Goal: Find specific page/section: Find specific page/section

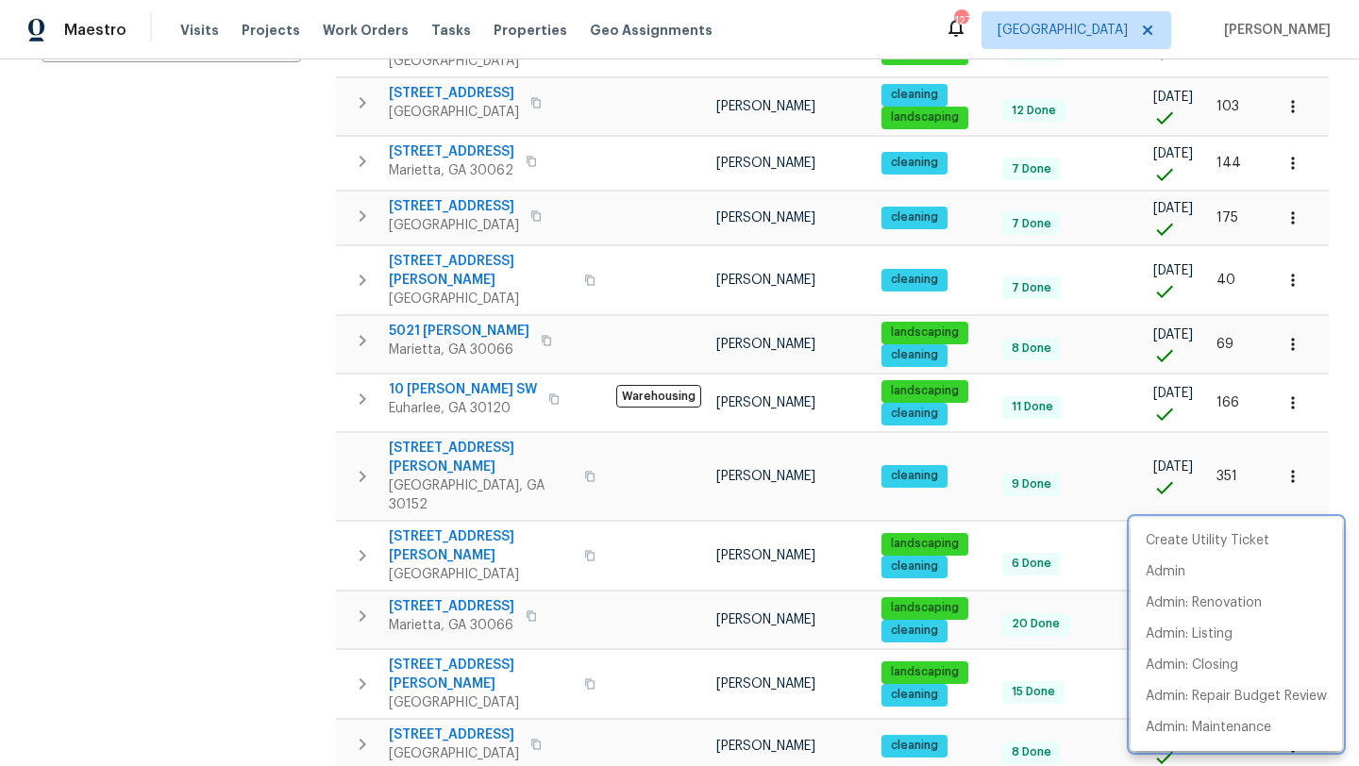
click at [211, 375] on div at bounding box center [679, 383] width 1359 height 766
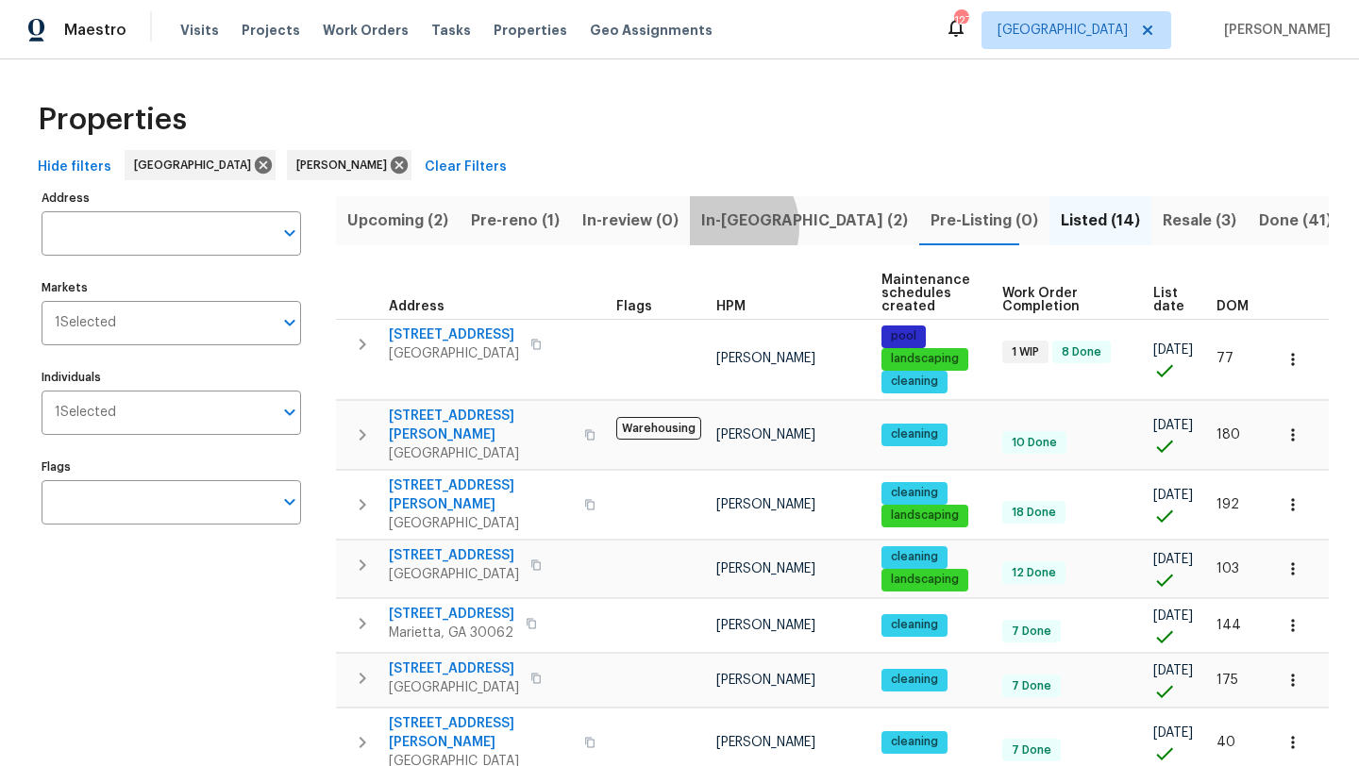
click at [716, 226] on span "In-[GEOGRAPHIC_DATA] (2)" at bounding box center [804, 221] width 207 height 26
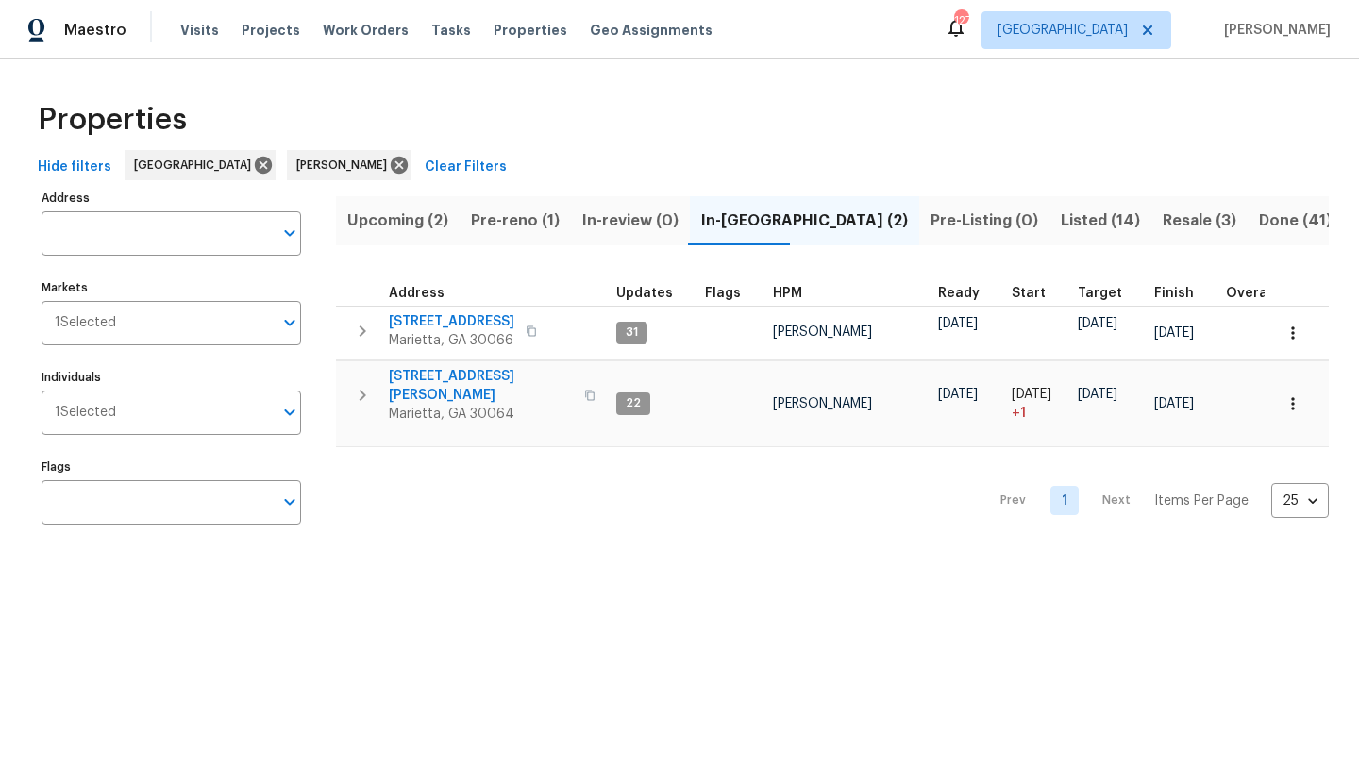
click at [1060, 222] on span "Listed (14)" at bounding box center [1099, 221] width 79 height 26
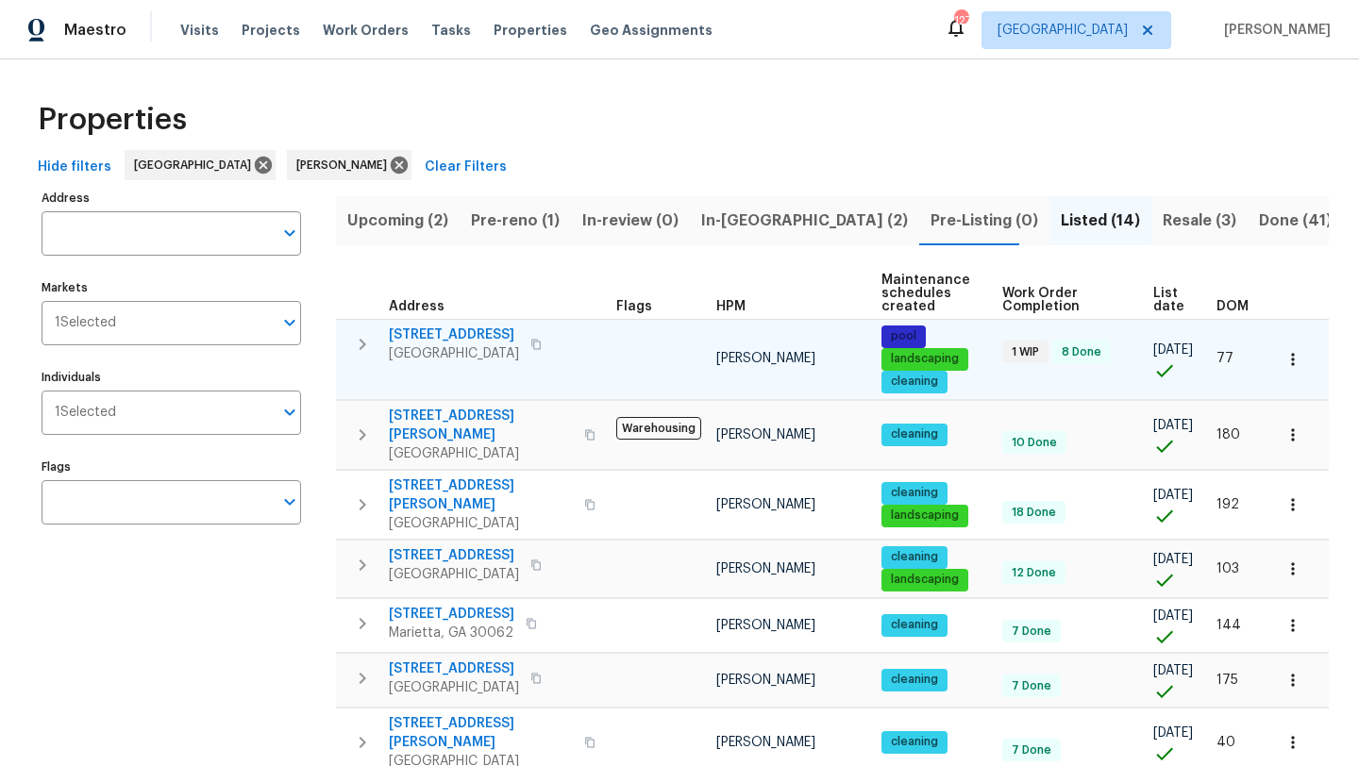
click at [1295, 353] on icon "button" at bounding box center [1292, 359] width 19 height 19
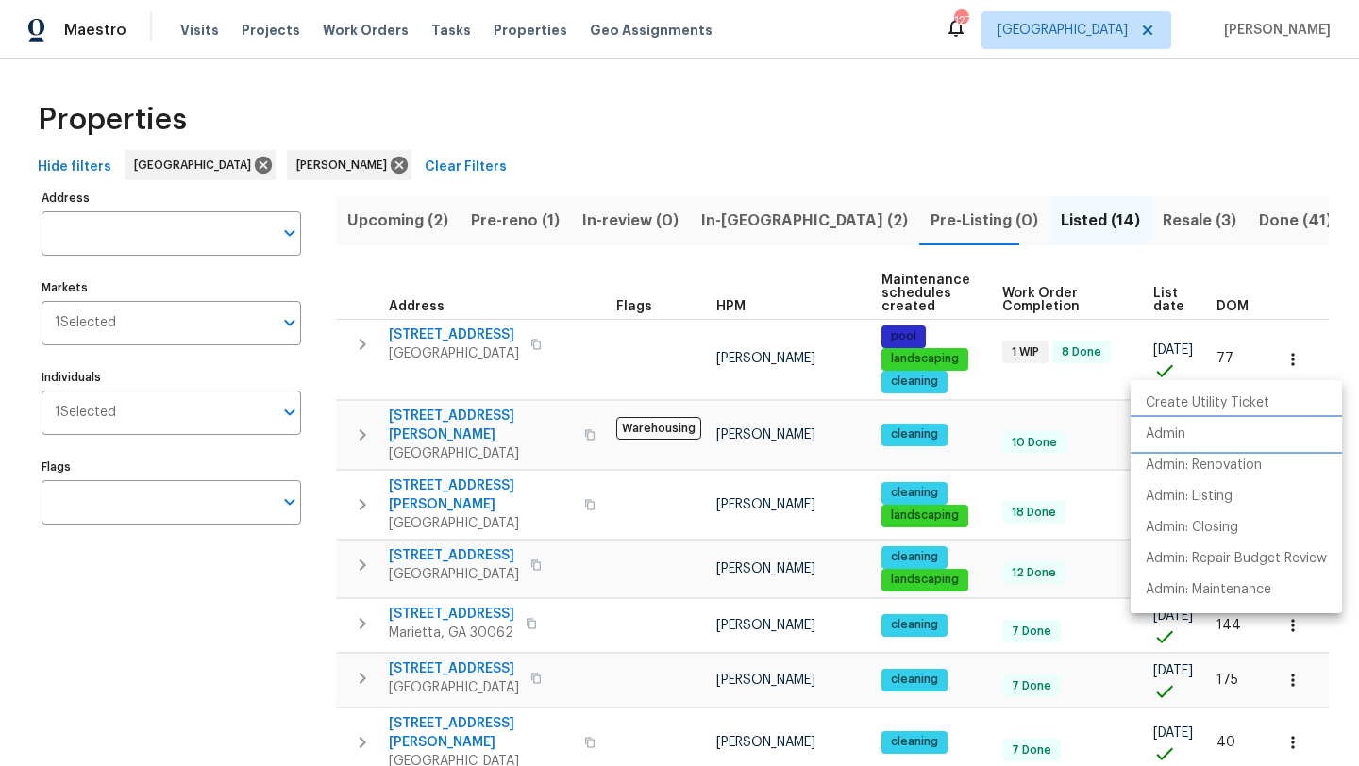
click at [1176, 433] on p "Admin" at bounding box center [1165, 435] width 40 height 20
click at [615, 355] on div at bounding box center [679, 383] width 1359 height 766
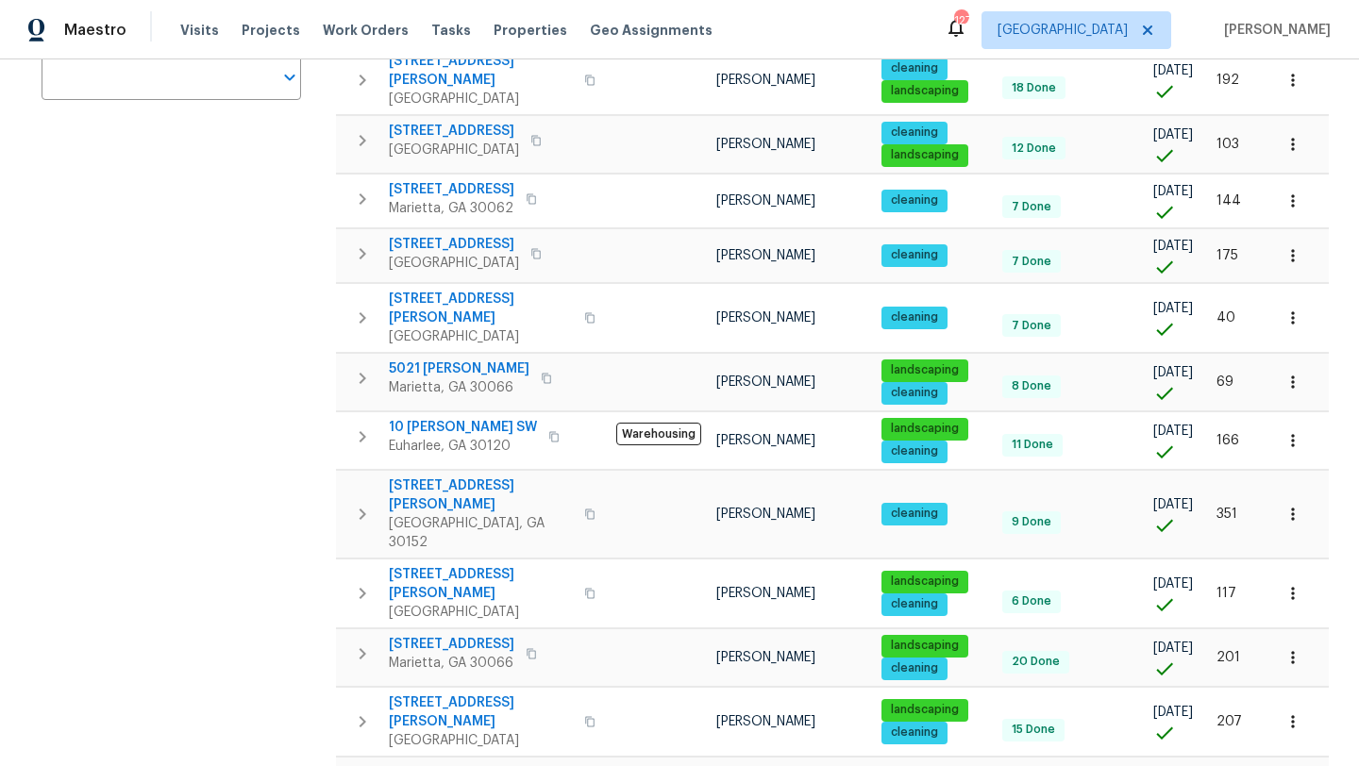
scroll to position [429, 0]
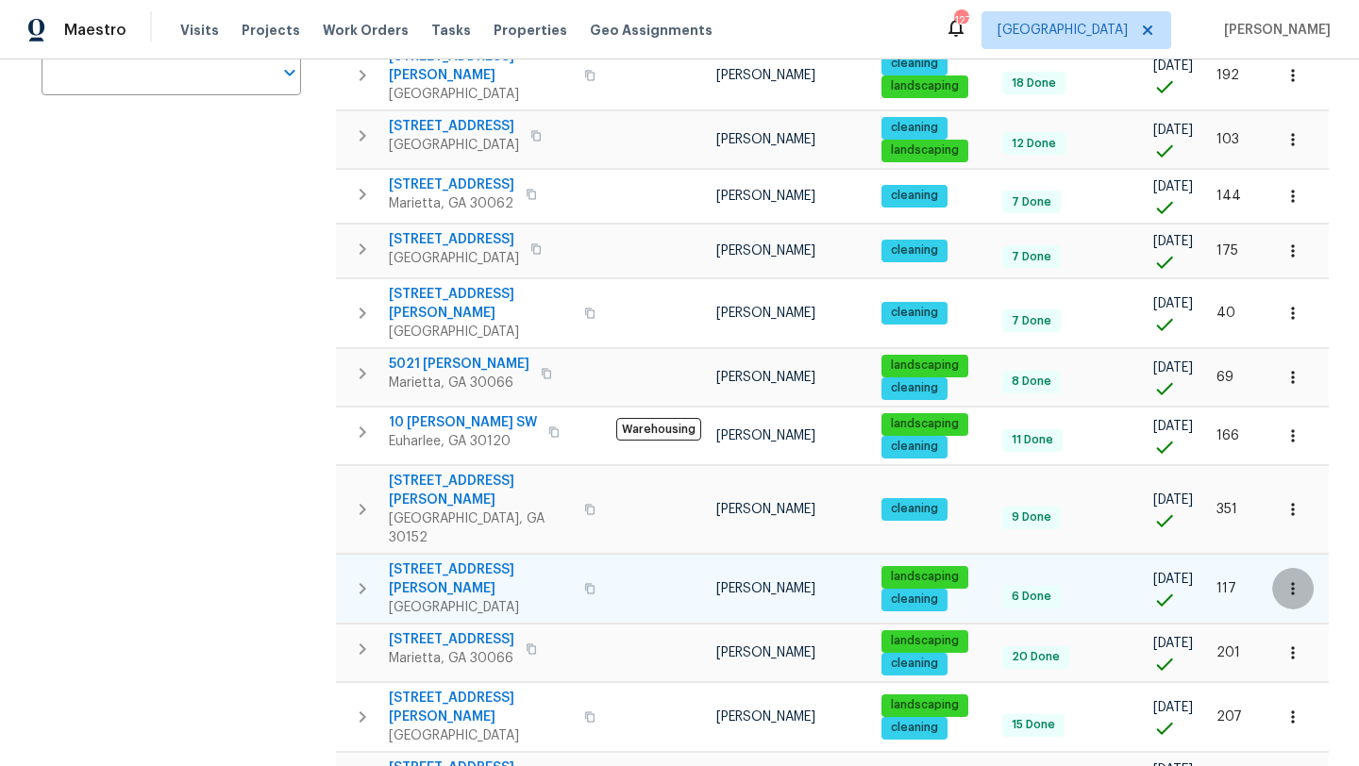
click at [1284, 579] on icon "button" at bounding box center [1292, 588] width 19 height 19
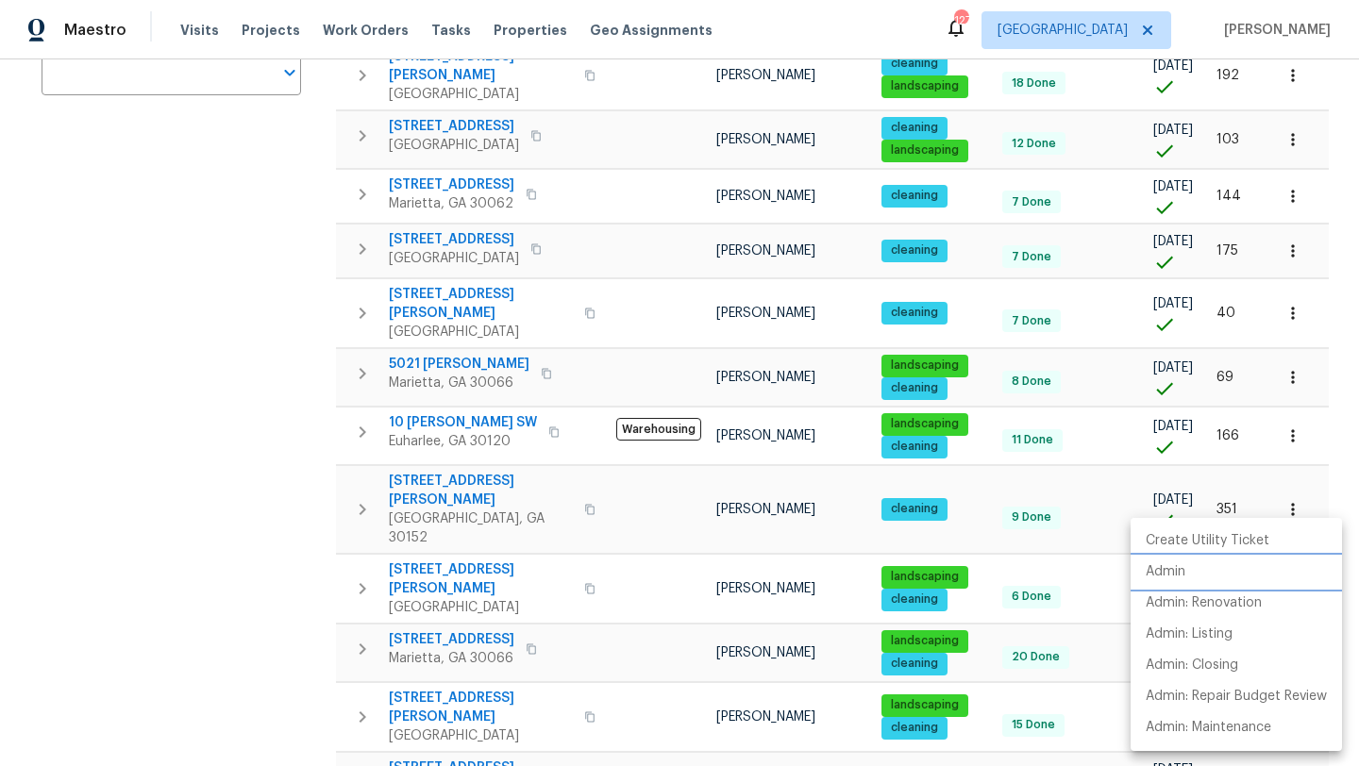
click at [1182, 582] on li "Admin" at bounding box center [1235, 572] width 211 height 31
click at [629, 542] on div at bounding box center [679, 383] width 1359 height 766
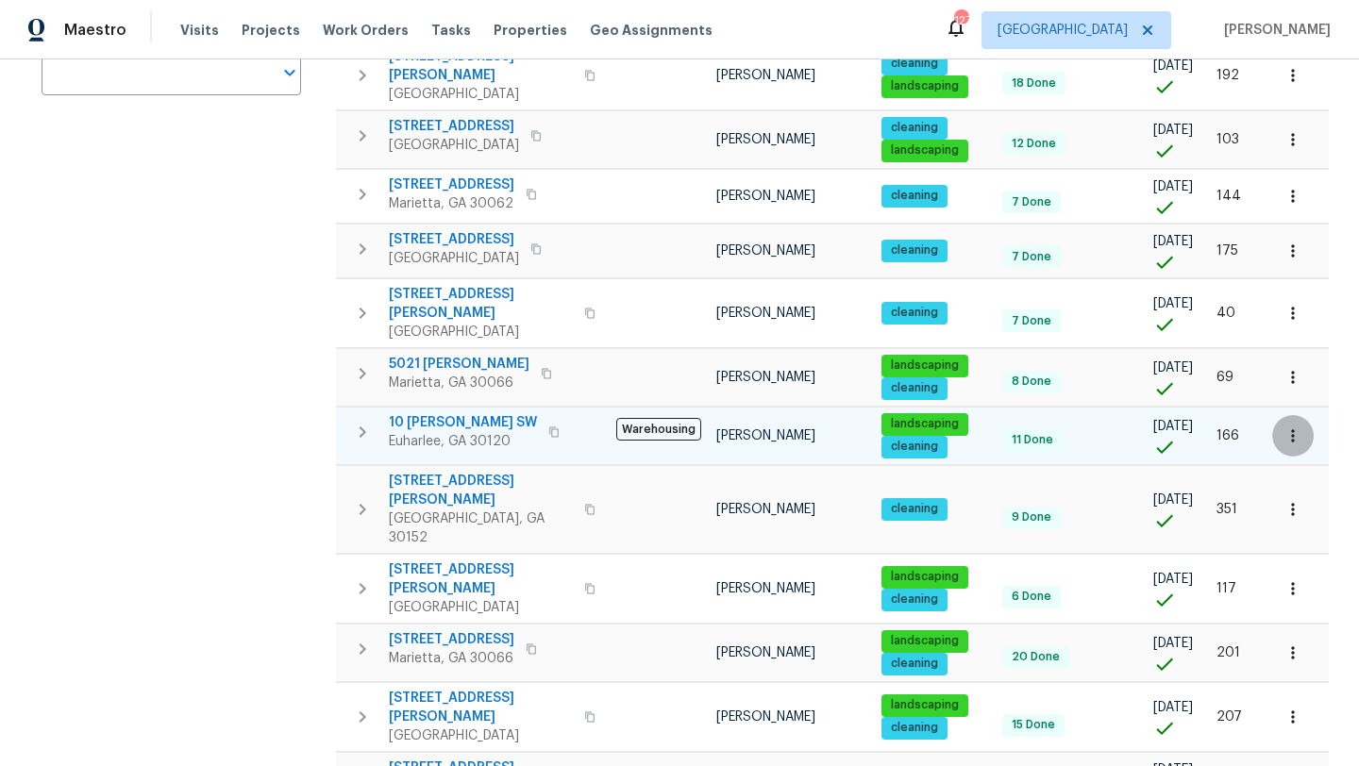
click at [1289, 415] on button "button" at bounding box center [1293, 436] width 42 height 42
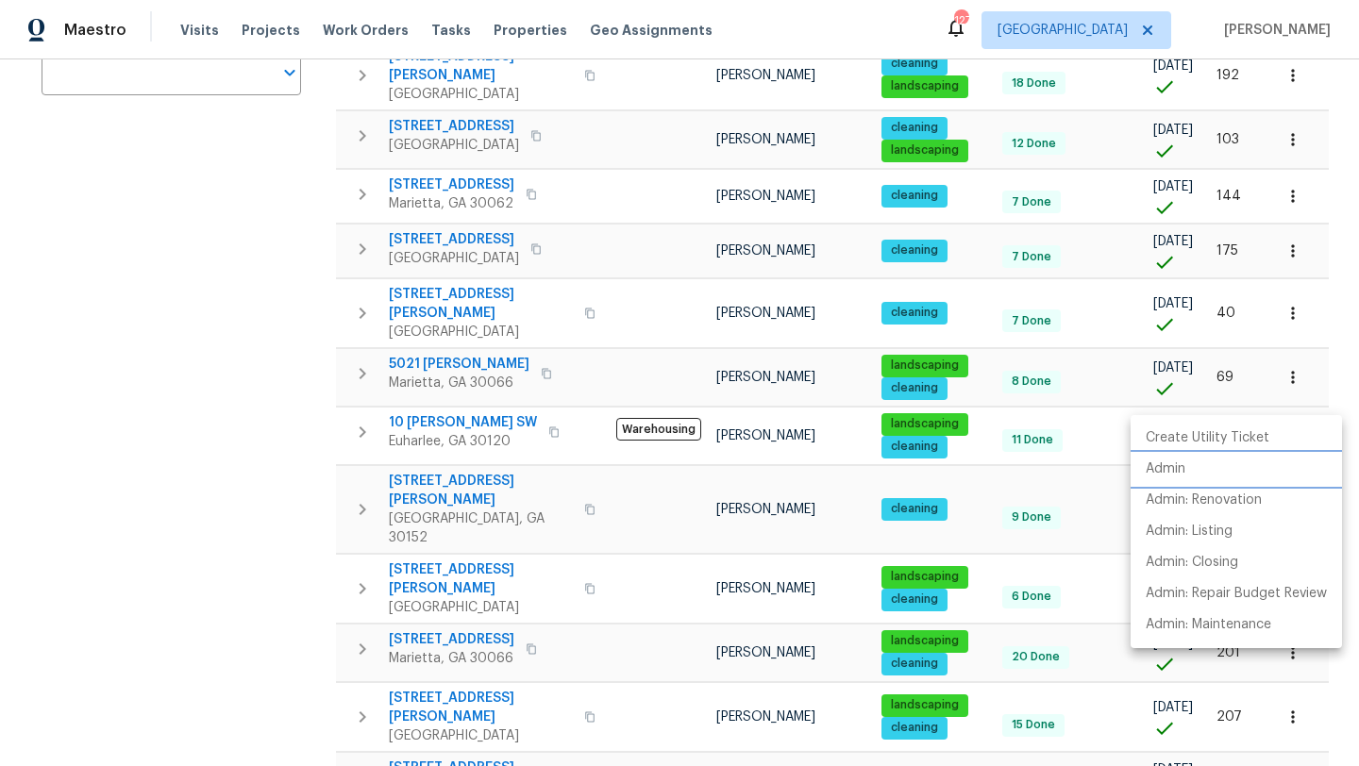
click at [1203, 473] on li "Admin" at bounding box center [1235, 469] width 211 height 31
click at [1282, 352] on div at bounding box center [679, 383] width 1359 height 766
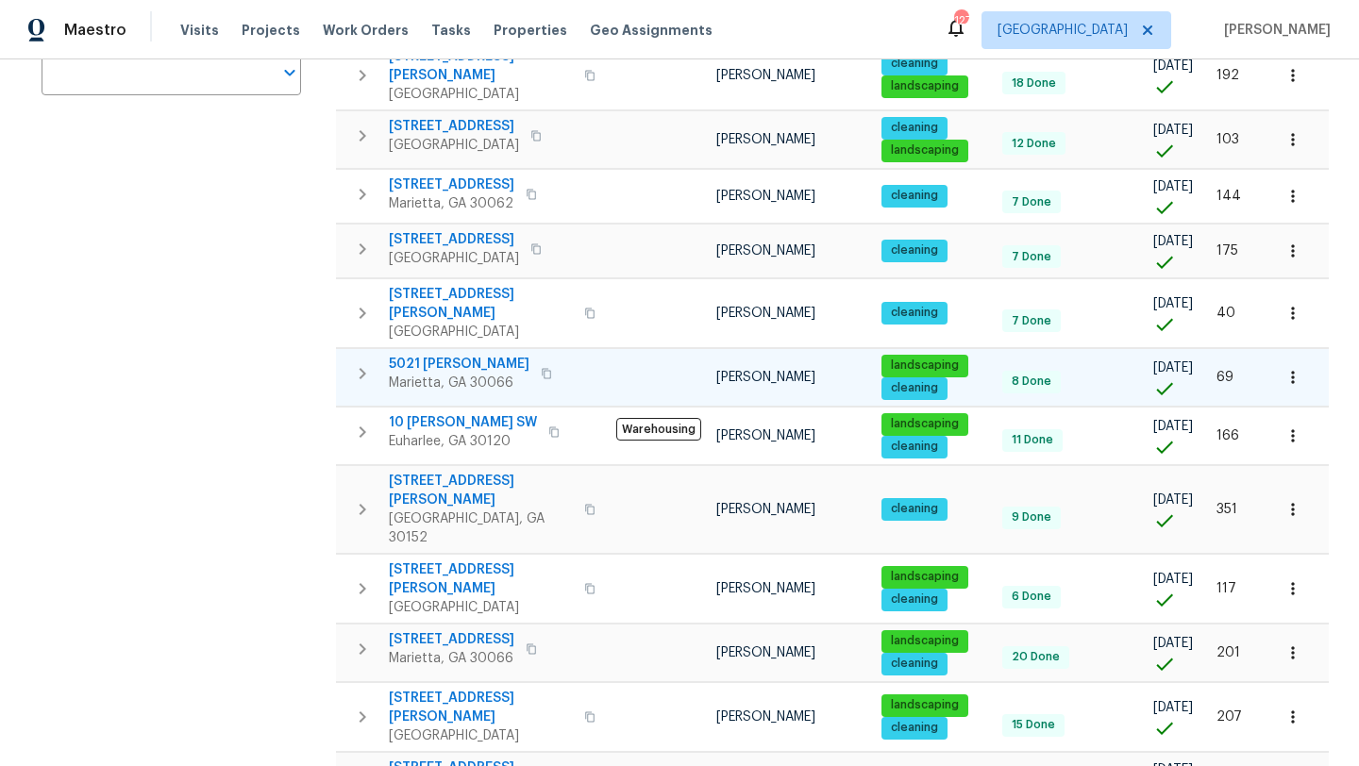
click at [1298, 368] on icon "button" at bounding box center [1292, 377] width 19 height 19
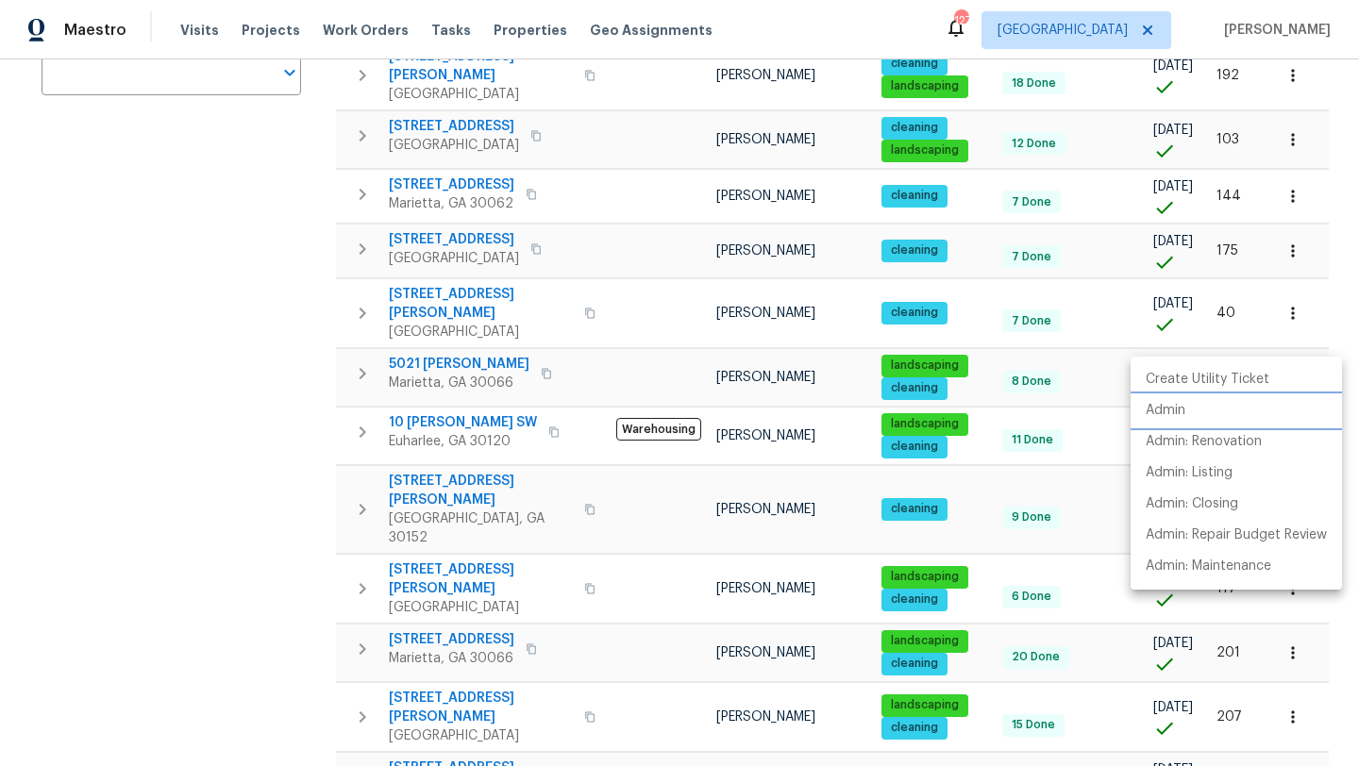
click at [1188, 420] on li "Admin" at bounding box center [1235, 410] width 211 height 31
click at [574, 348] on div at bounding box center [679, 383] width 1359 height 766
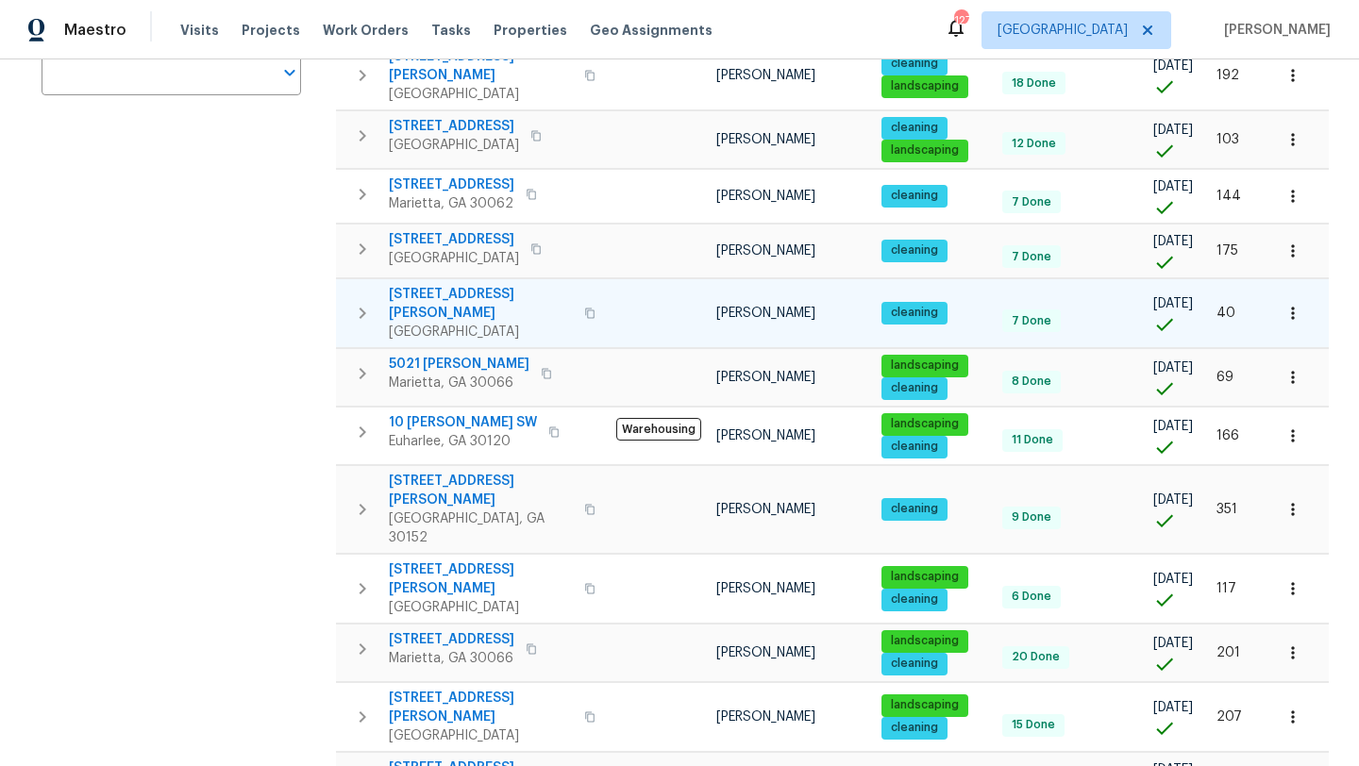
click at [1294, 292] on button "button" at bounding box center [1293, 313] width 42 height 42
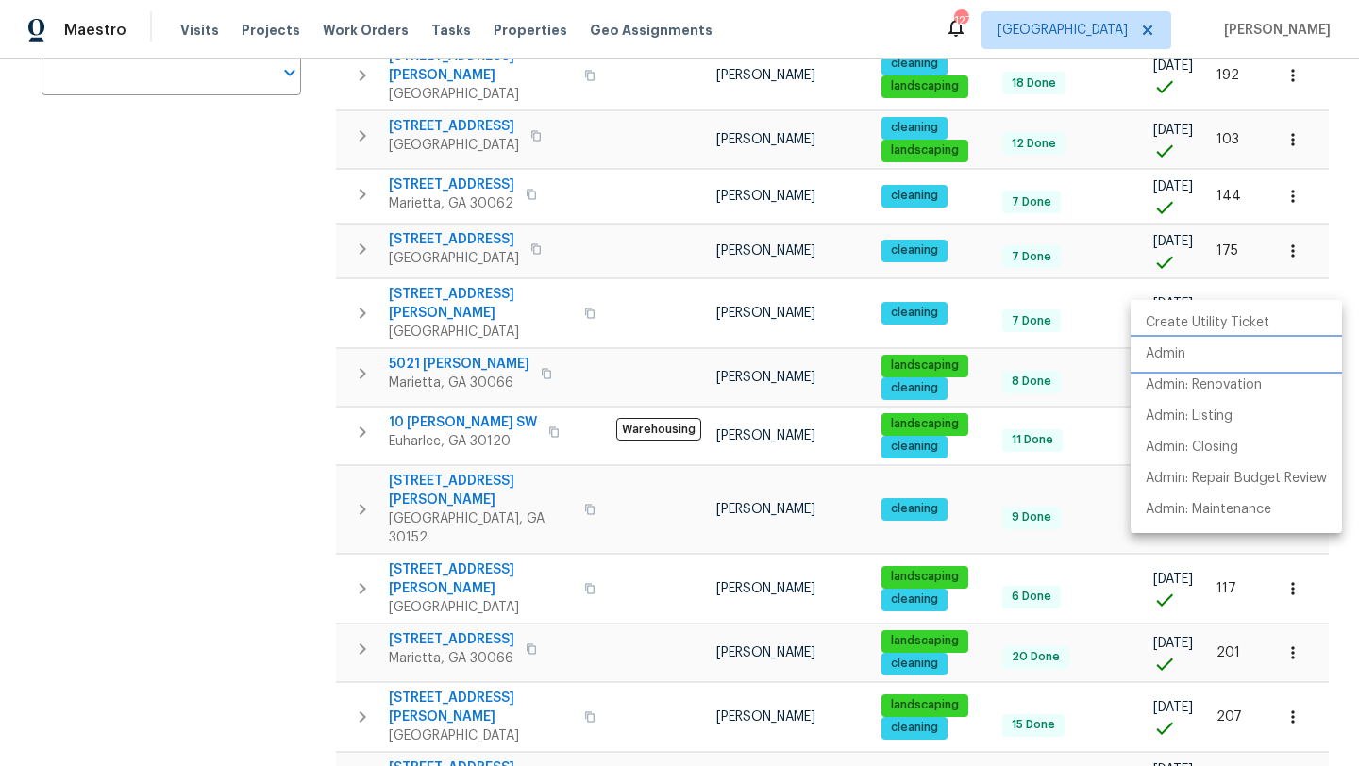
click at [1208, 352] on li "Admin" at bounding box center [1235, 354] width 211 height 31
click at [611, 228] on div at bounding box center [679, 383] width 1359 height 766
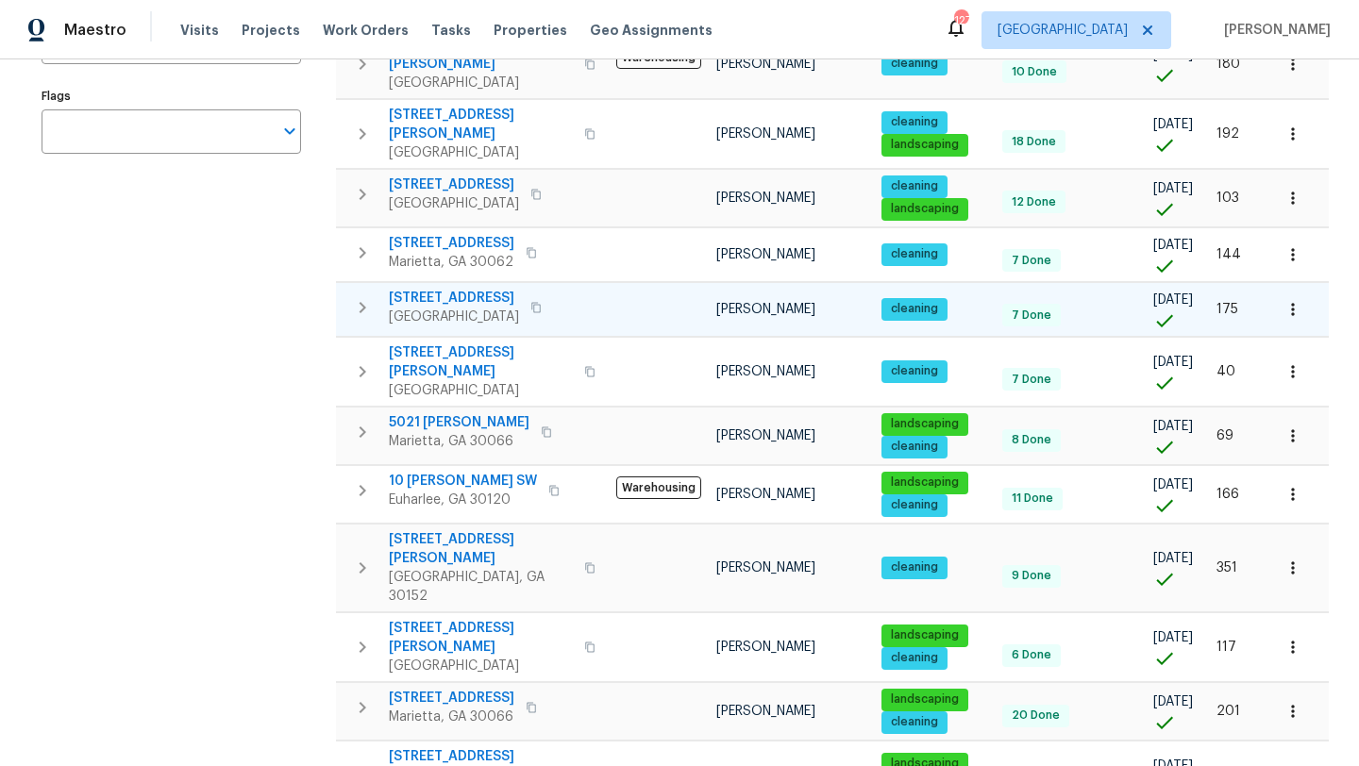
scroll to position [370, 0]
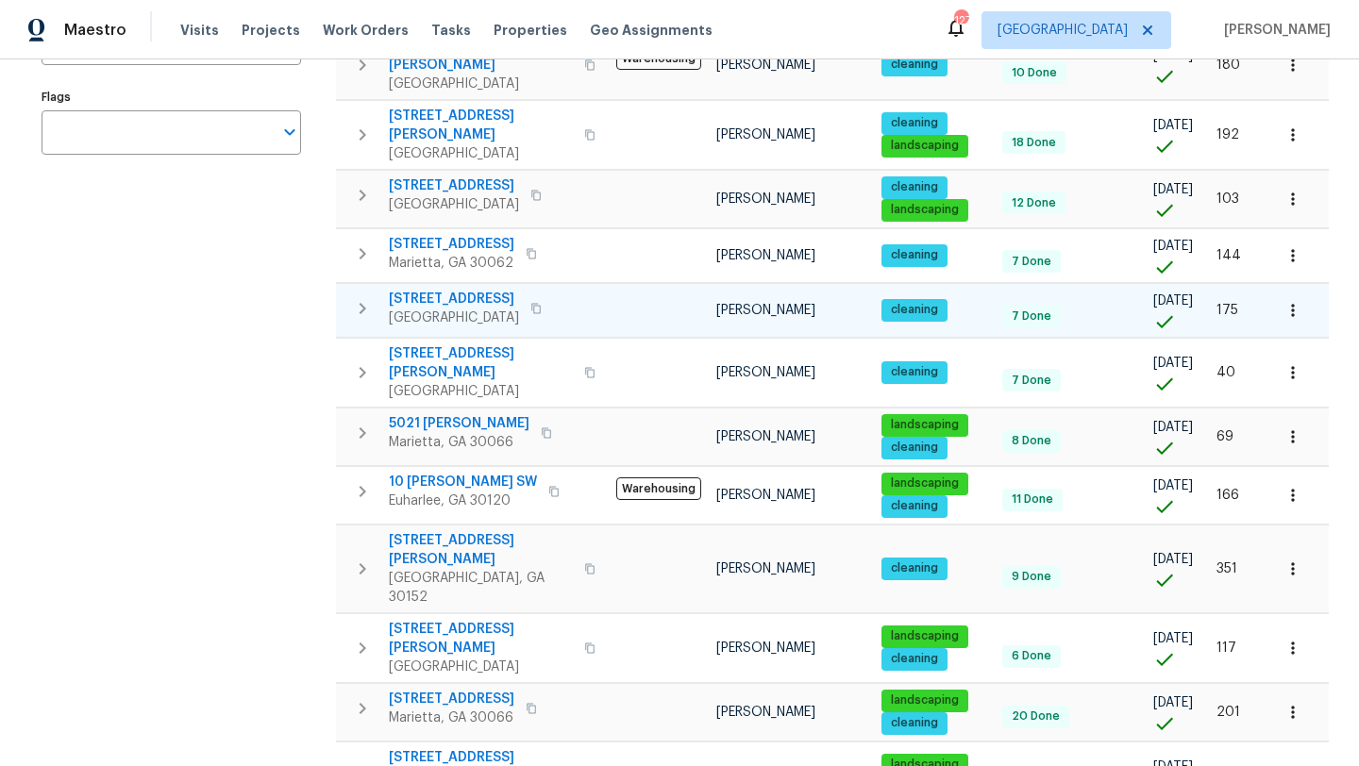
click at [456, 290] on span "[STREET_ADDRESS]" at bounding box center [454, 299] width 130 height 19
click at [1294, 301] on icon "button" at bounding box center [1292, 310] width 19 height 19
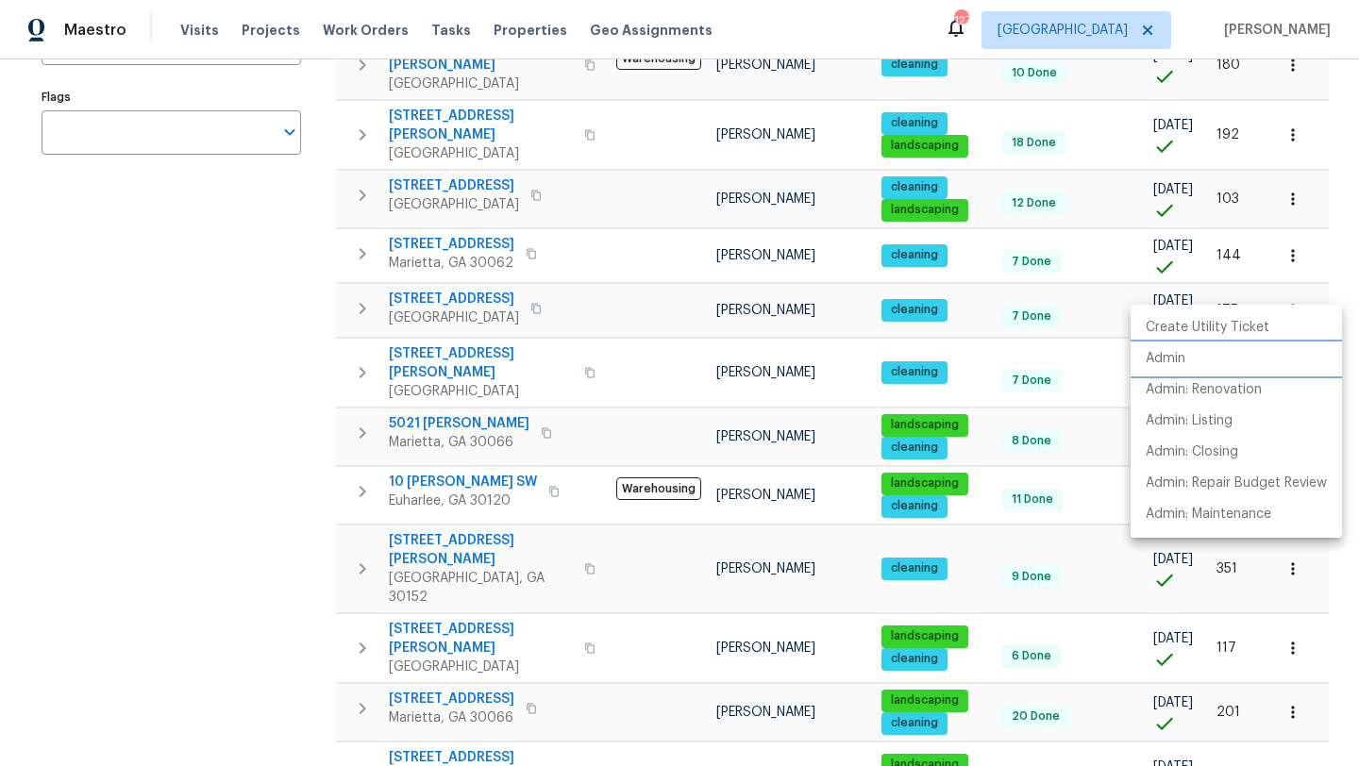
click at [1191, 356] on li "Admin" at bounding box center [1235, 358] width 211 height 31
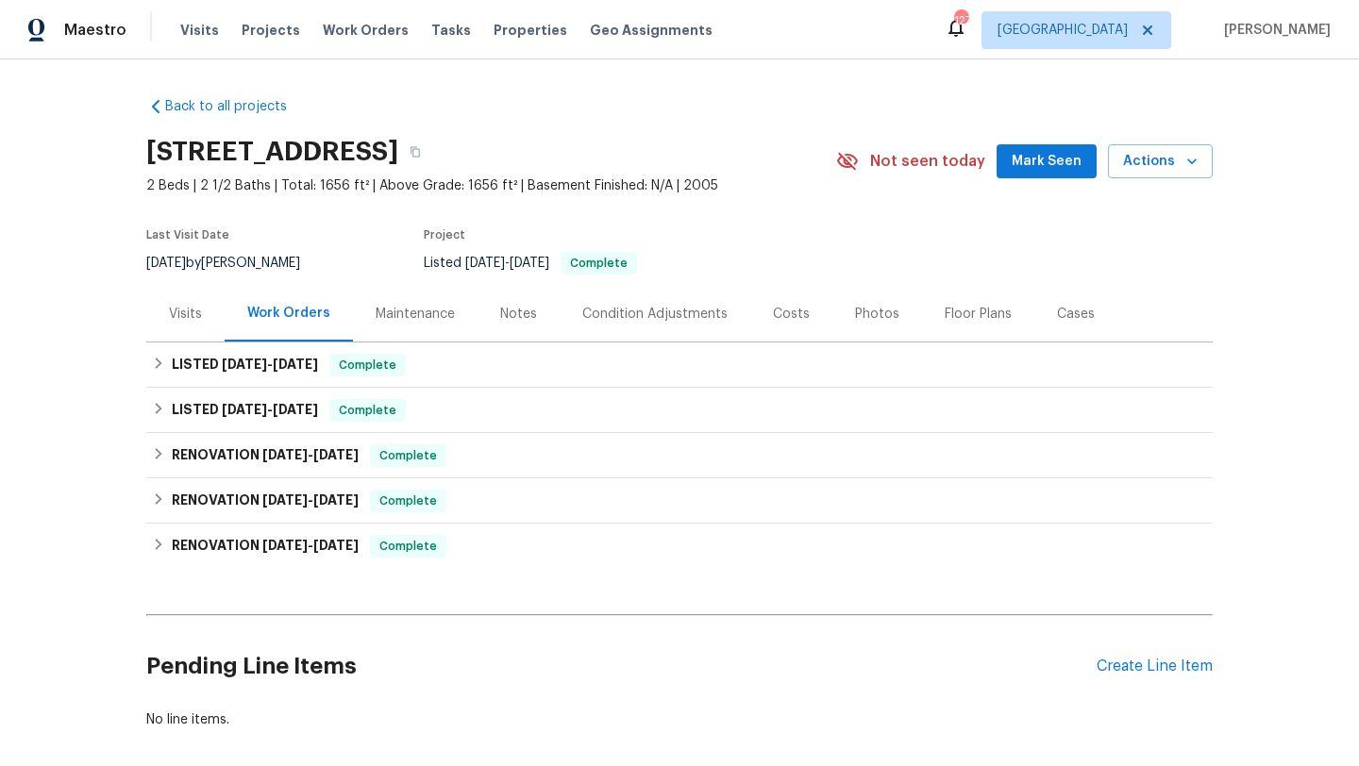
click at [206, 322] on div "Visits" at bounding box center [185, 314] width 78 height 56
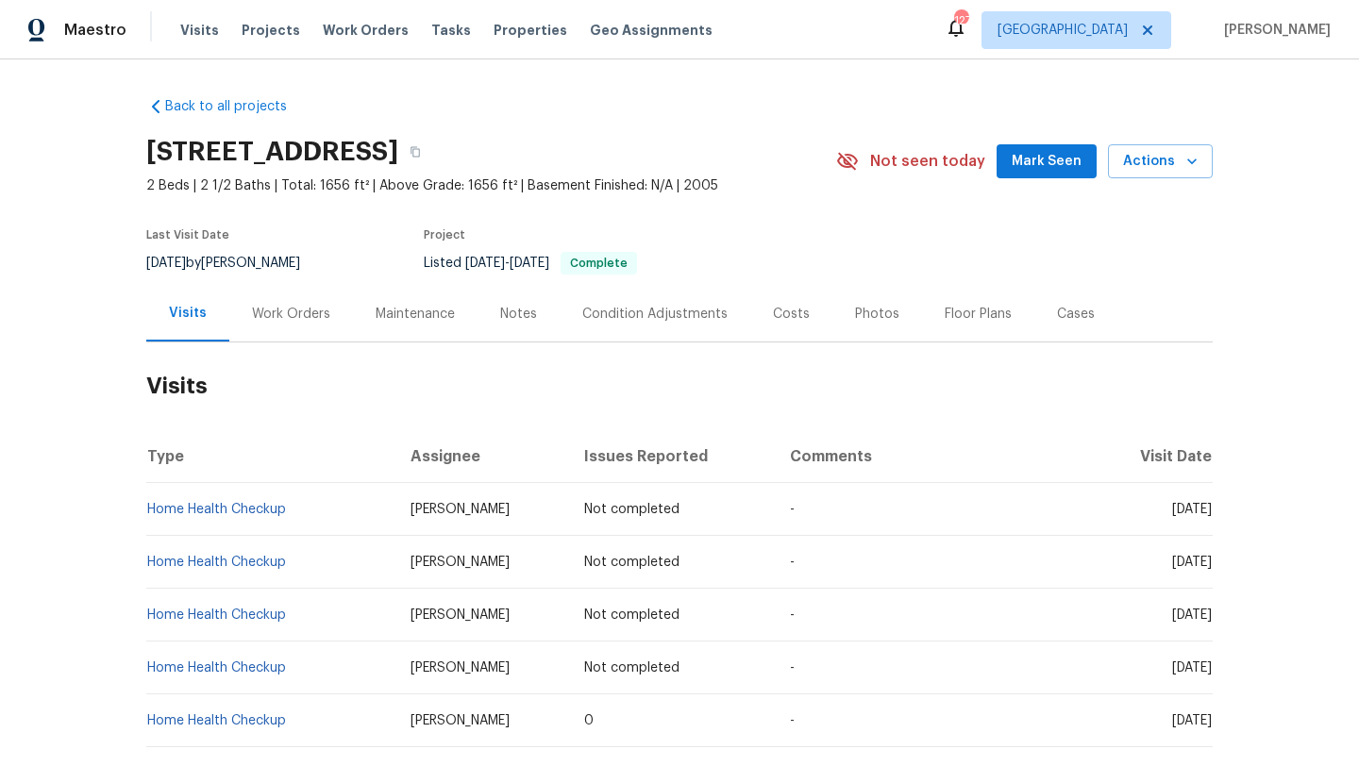
scroll to position [19, 0]
